Goal: Task Accomplishment & Management: Manage account settings

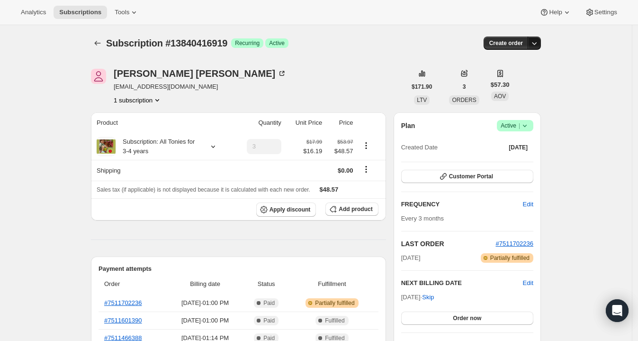
click at [538, 40] on icon "button" at bounding box center [534, 42] width 9 height 9
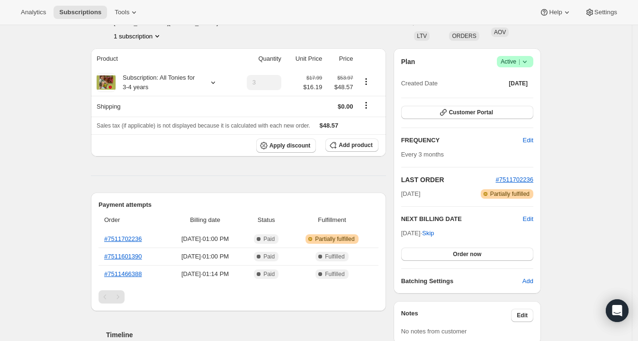
scroll to position [67, 0]
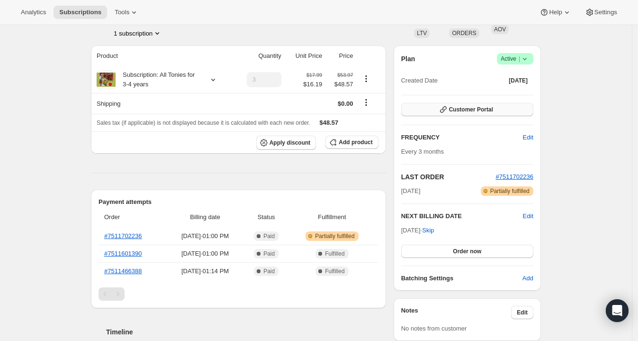
click at [498, 110] on button "Customer Portal" at bounding box center [467, 109] width 132 height 13
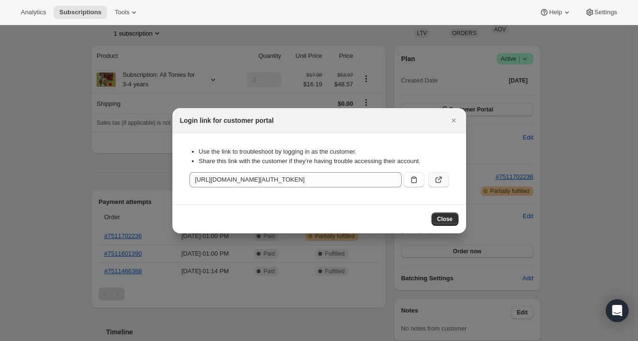
click at [439, 179] on icon ":r1j:" at bounding box center [440, 178] width 4 height 4
click at [455, 118] on icon "Close" at bounding box center [453, 120] width 4 height 4
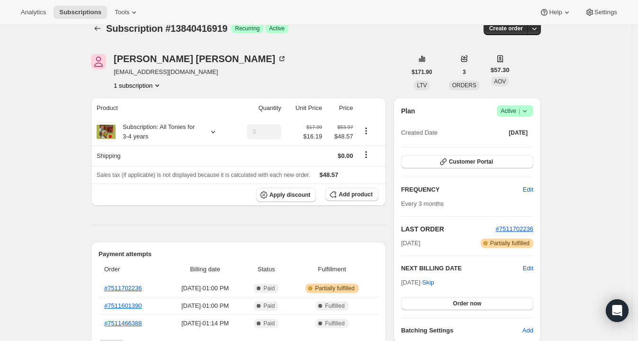
scroll to position [0, 0]
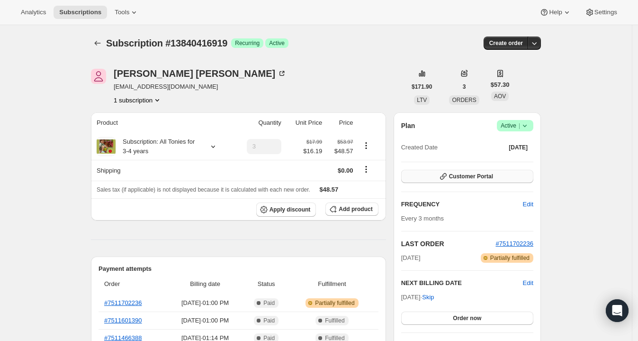
click at [478, 178] on span "Customer Portal" at bounding box center [471, 176] width 44 height 8
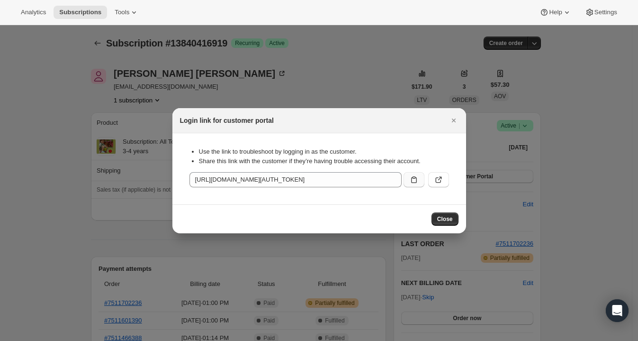
click at [414, 179] on icon ":r1j:" at bounding box center [413, 179] width 9 height 9
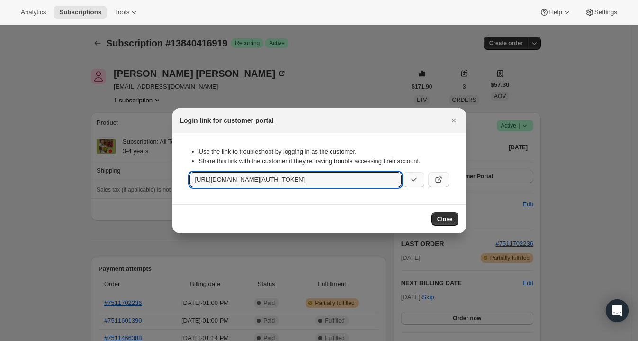
click at [436, 176] on icon ":r1j:" at bounding box center [438, 179] width 9 height 9
